Goal: Contribute content: Add original content to the website for others to see

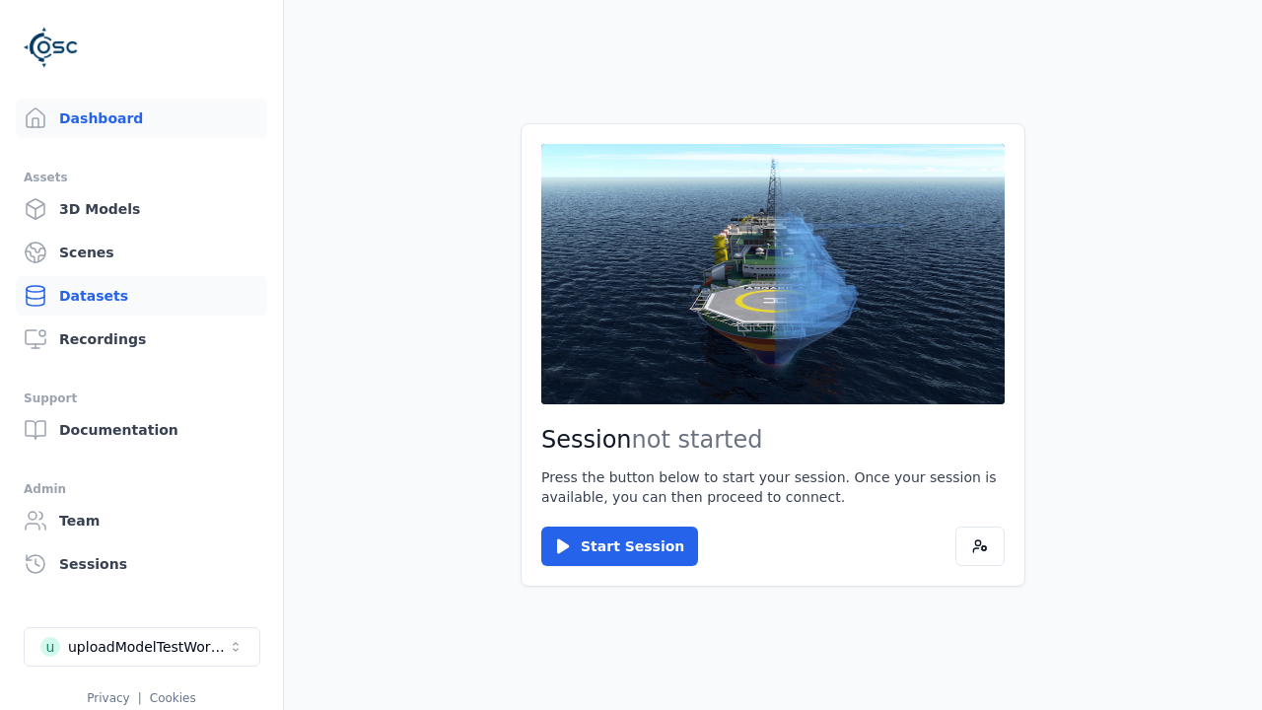
click at [141, 296] on link "Datasets" at bounding box center [141, 295] width 251 height 39
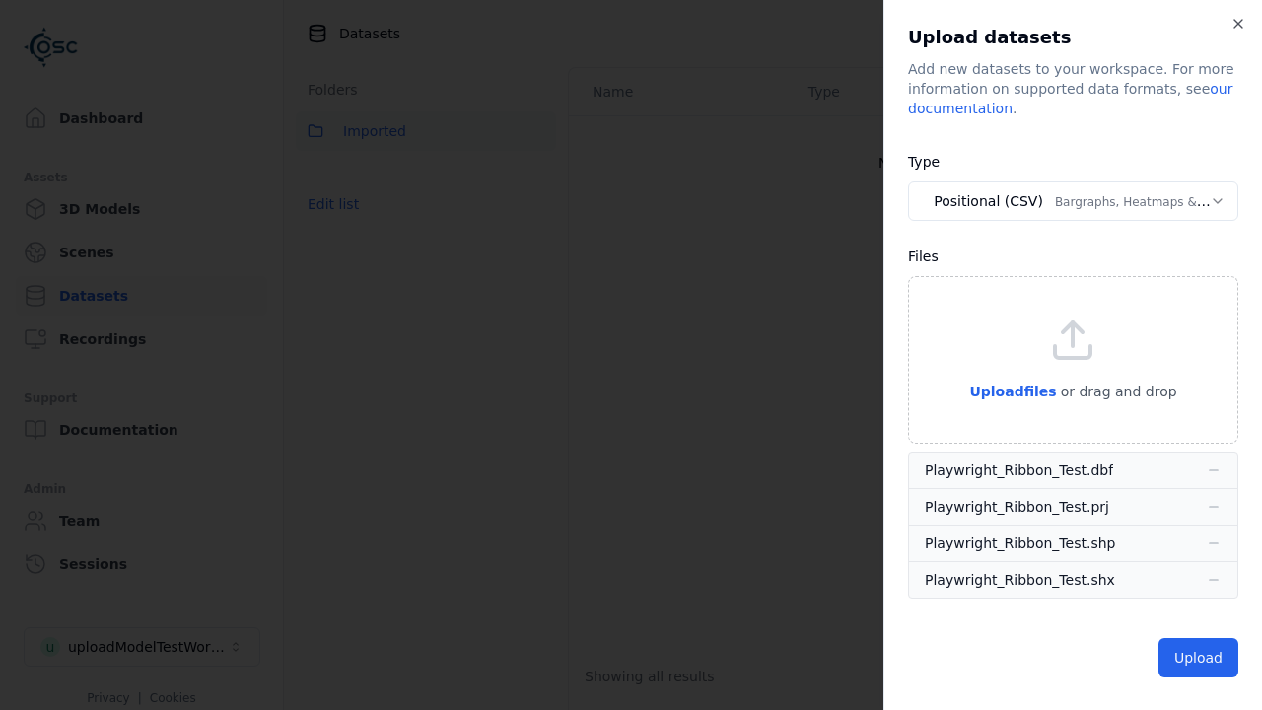
click at [1072, 201] on button "Positional (CSV) Bargraphs, Heatmaps & Pins" at bounding box center [1073, 200] width 330 height 39
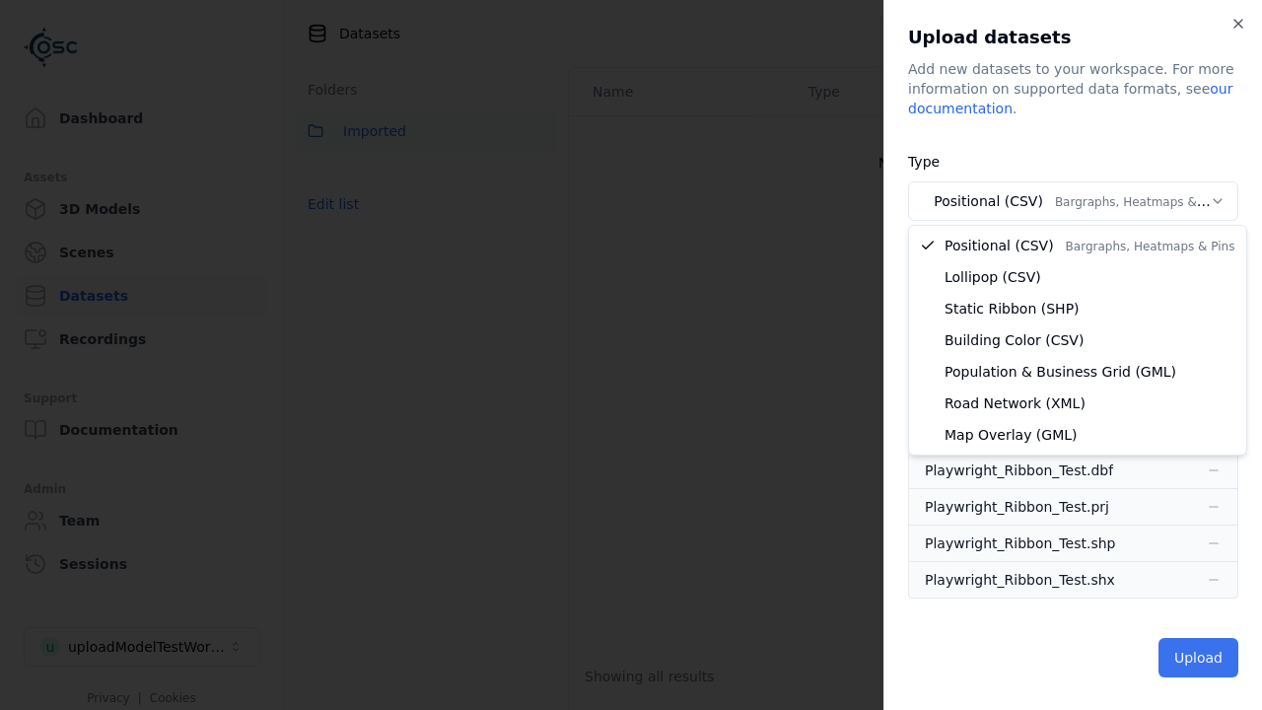
select select "*****"
click at [1200, 657] on button "Upload" at bounding box center [1198, 657] width 80 height 39
